Goal: Task Accomplishment & Management: Manage account settings

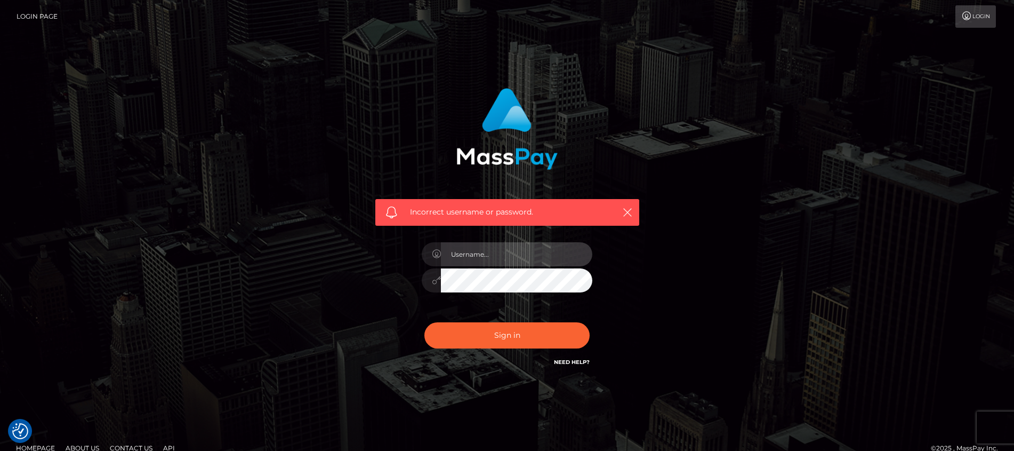
click at [454, 254] on input "text" at bounding box center [516, 254] width 151 height 24
type input "[EMAIL_ADDRESS][DOMAIN_NAME]"
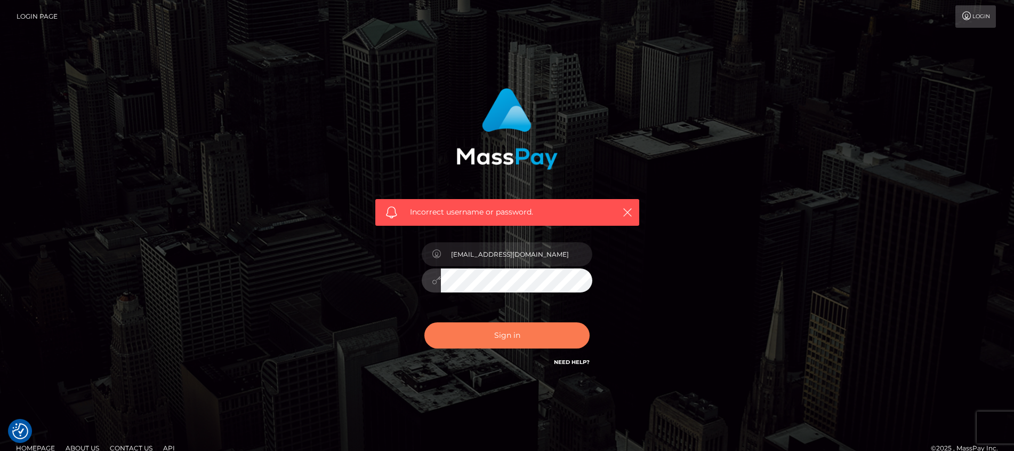
click at [488, 341] on button "Sign in" at bounding box center [506, 335] width 165 height 26
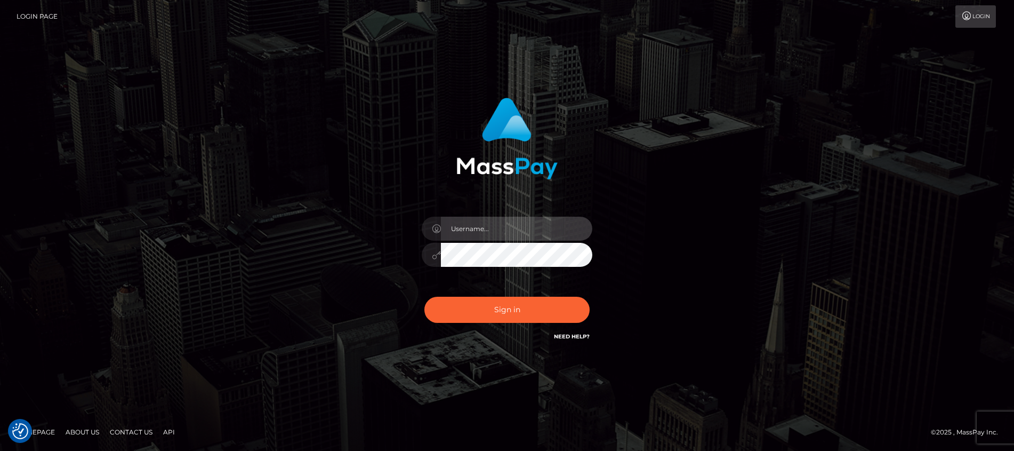
click at [481, 235] on input "text" at bounding box center [516, 229] width 151 height 24
